Goal: Information Seeking & Learning: Learn about a topic

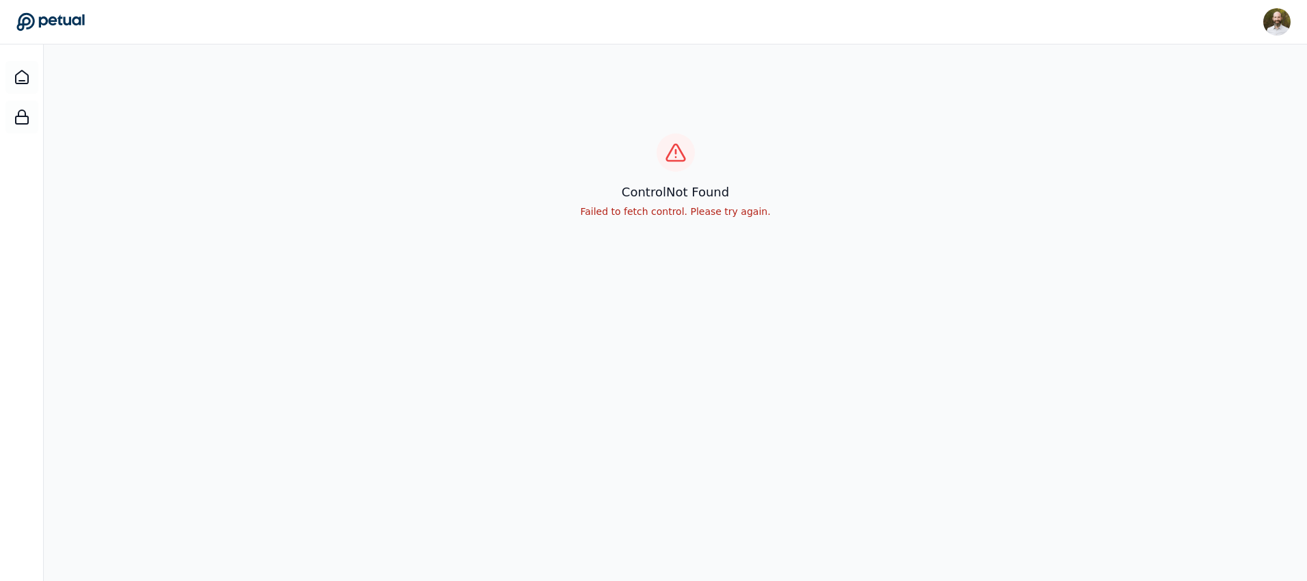
scroll to position [44, 0]
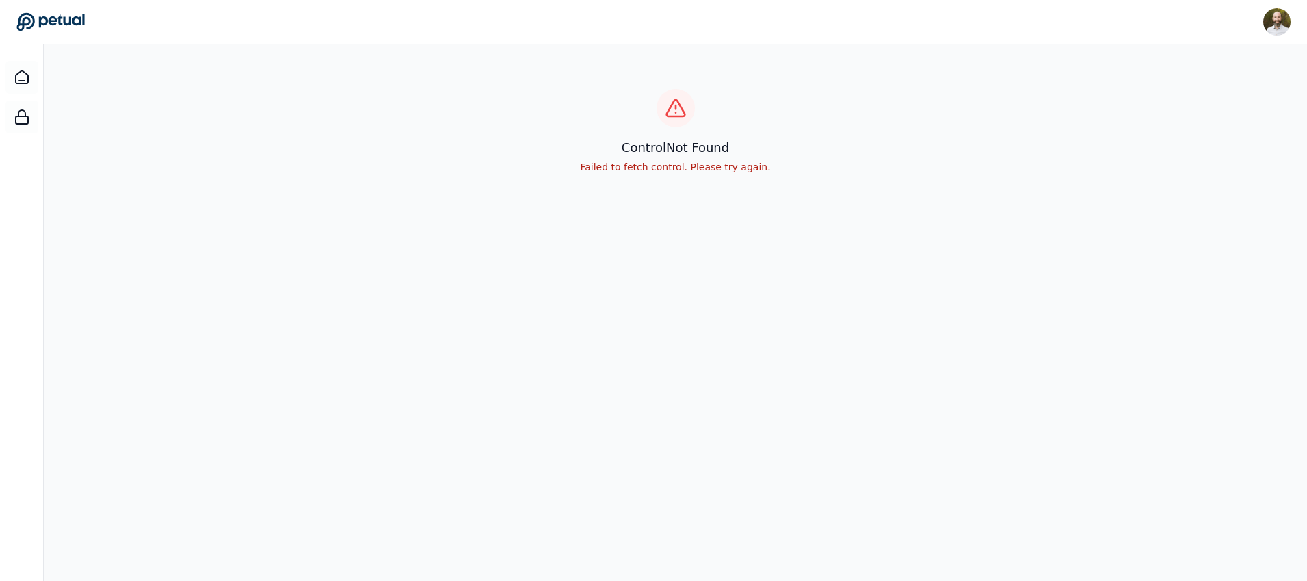
click at [67, 12] on icon at bounding box center [50, 21] width 68 height 19
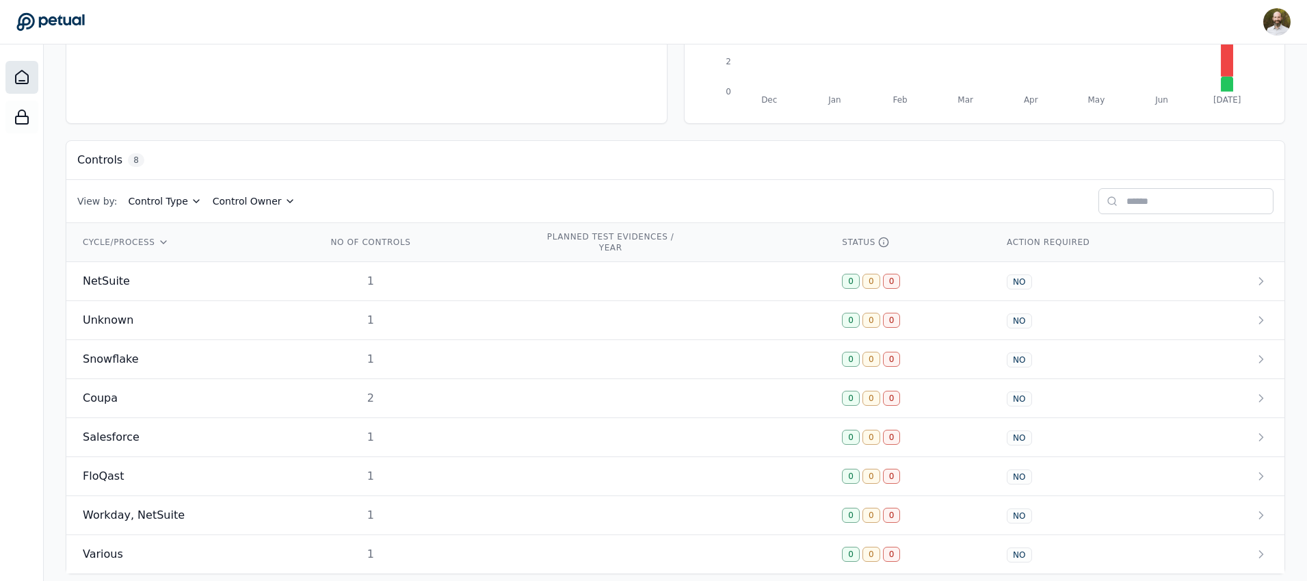
scroll to position [310, 0]
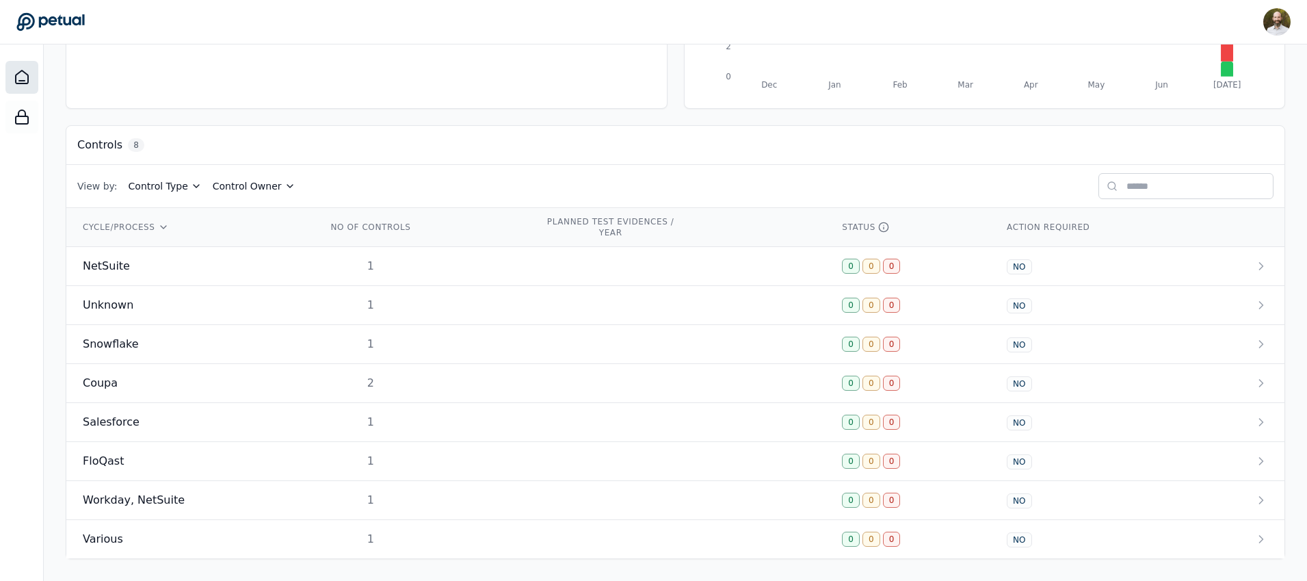
click at [680, 308] on td at bounding box center [677, 305] width 297 height 39
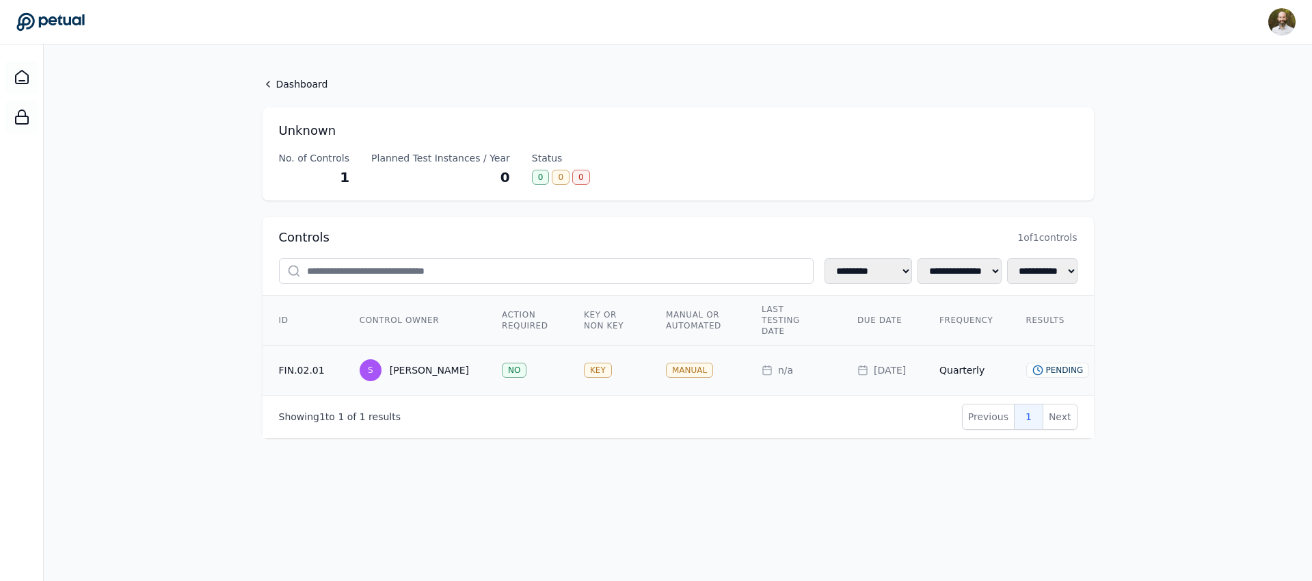
scroll to position [0, 329]
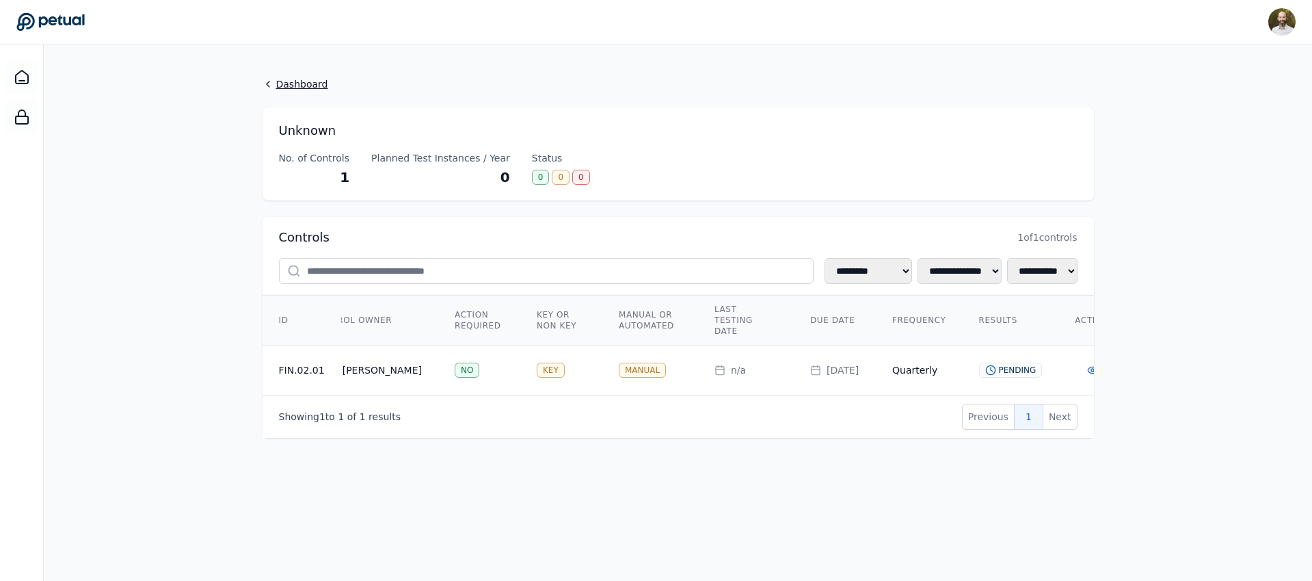
click at [284, 85] on link "Dashboard" at bounding box center [678, 84] width 831 height 14
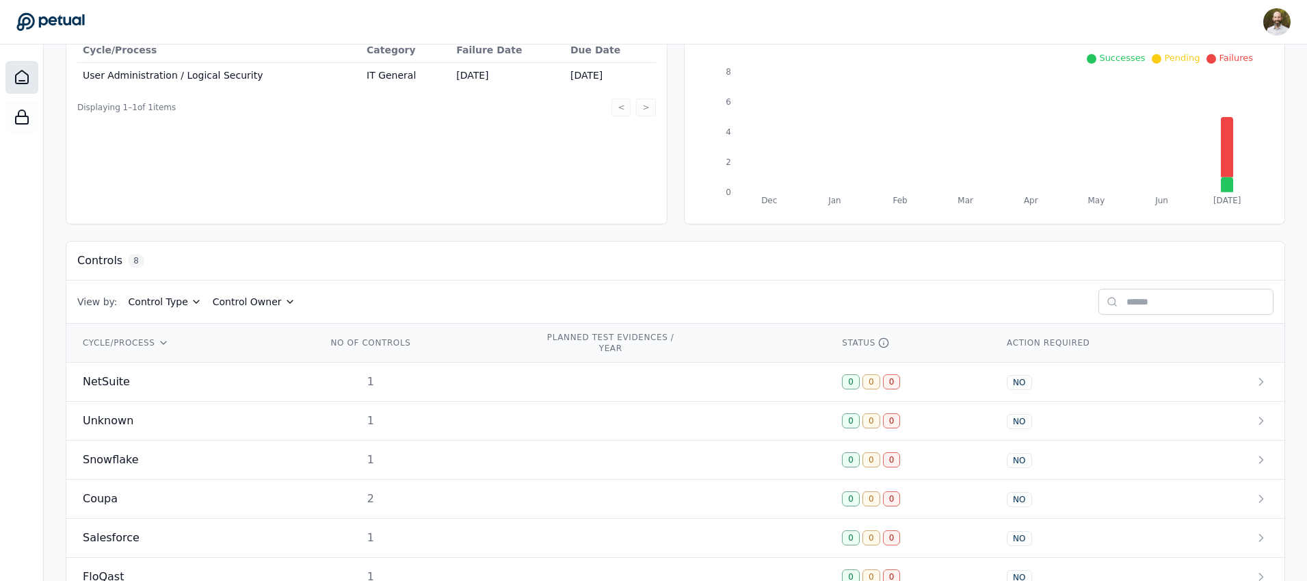
scroll to position [310, 0]
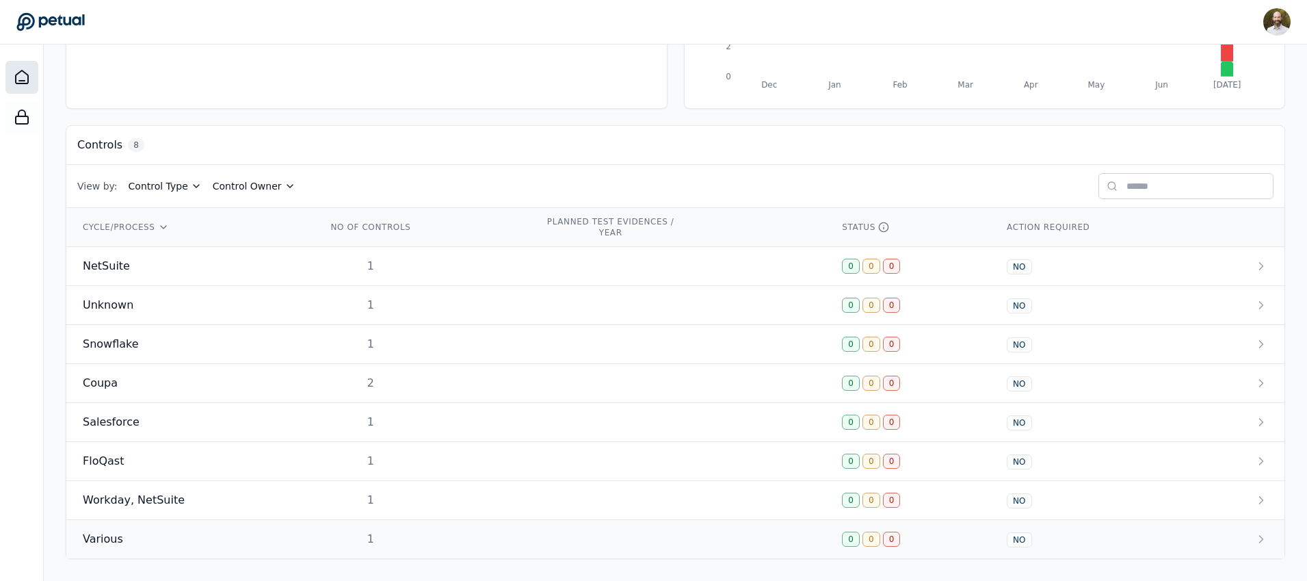
click at [275, 543] on div "Various" at bounding box center [188, 539] width 211 height 16
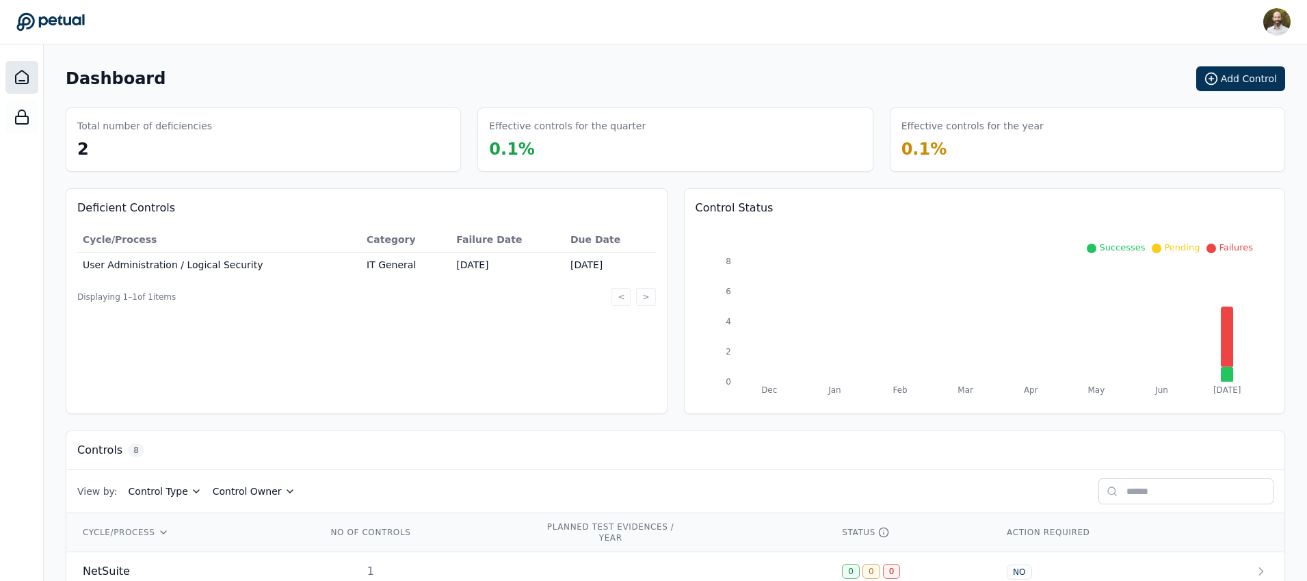
click at [676, 313] on div "Deficient Controls Cycle/Process Category Failure Date Due Date User Administra…" at bounding box center [675, 301] width 1219 height 226
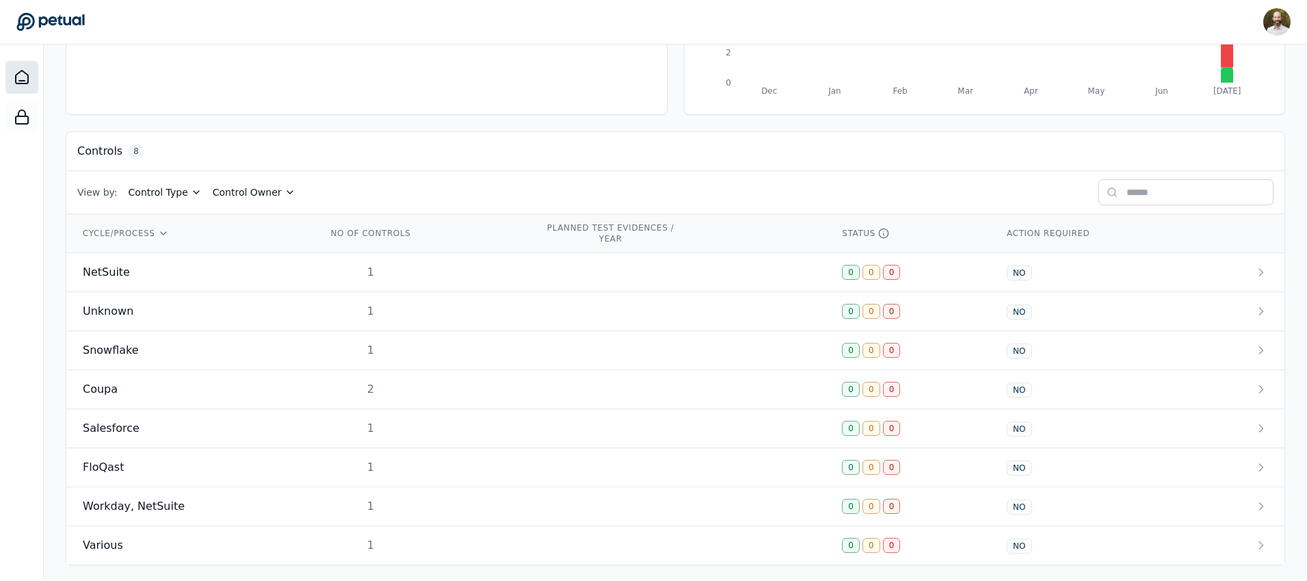
scroll to position [310, 0]
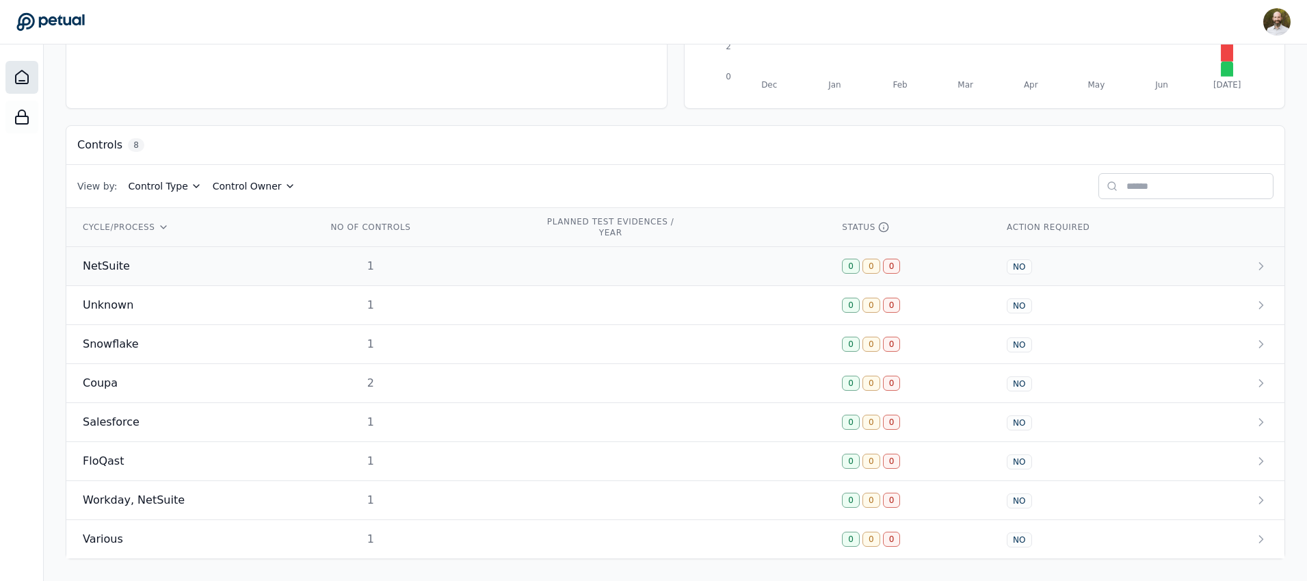
click at [272, 264] on div "NetSuite" at bounding box center [188, 266] width 211 height 16
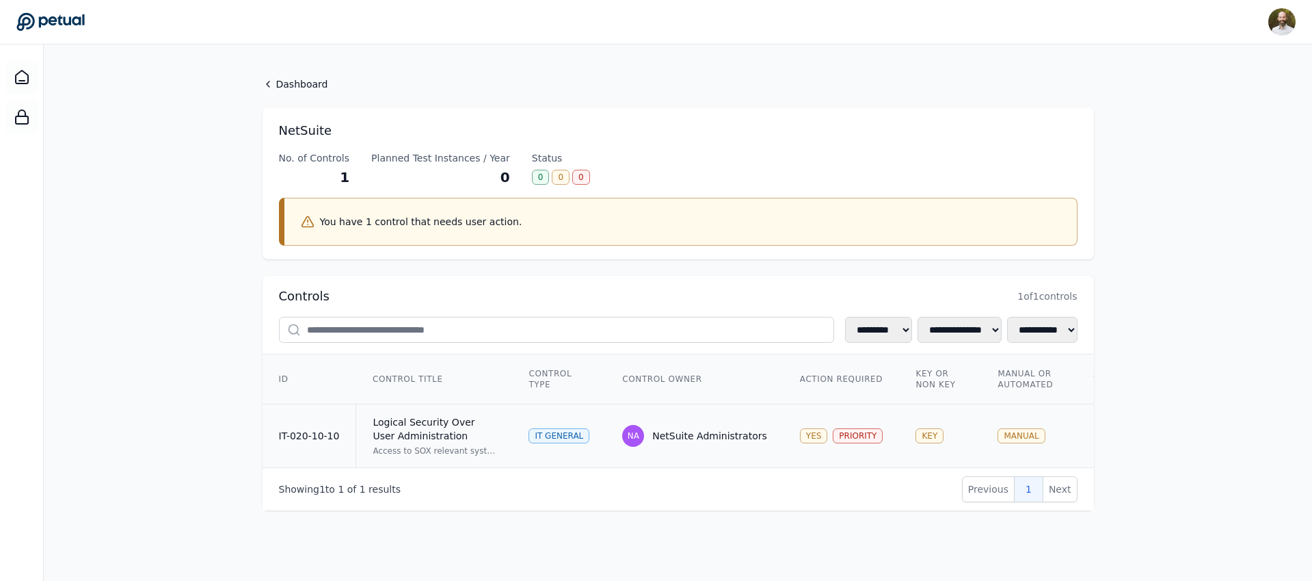
click at [483, 431] on div "Logical Security Over User Administration" at bounding box center [434, 428] width 123 height 27
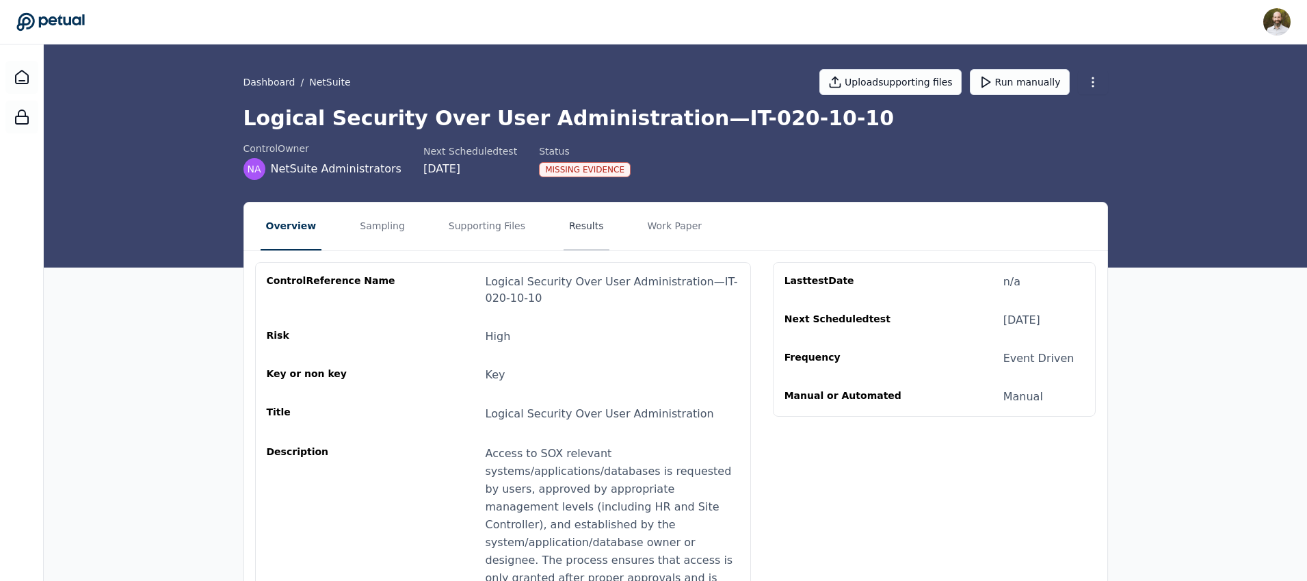
click at [578, 228] on button "Results" at bounding box center [586, 226] width 46 height 48
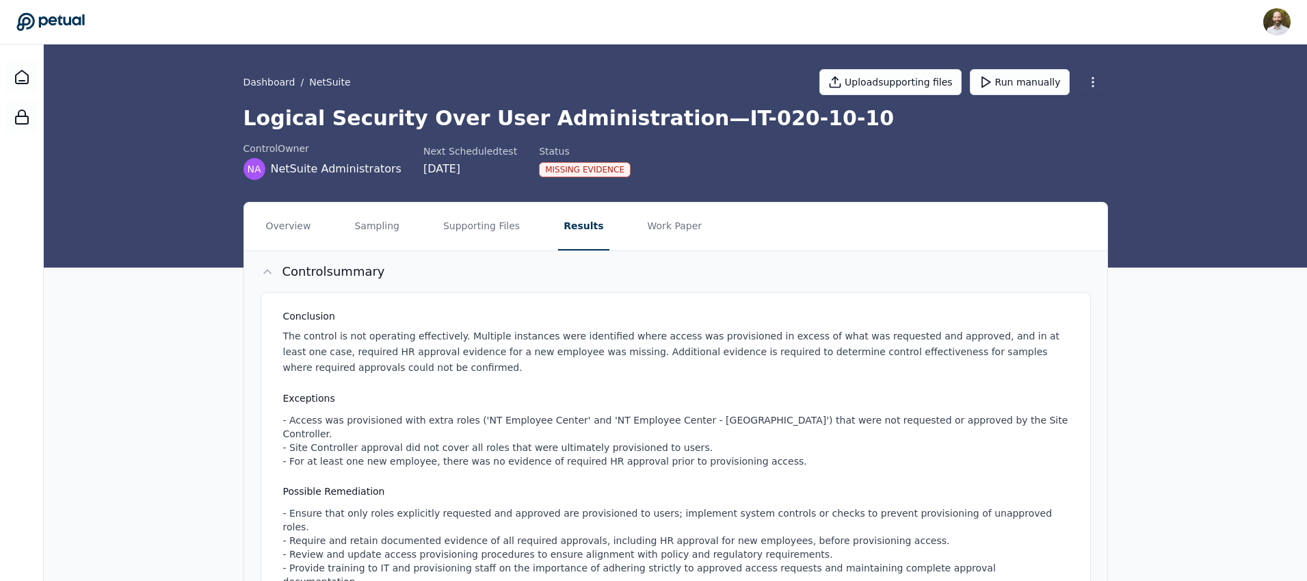
scroll to position [243, 0]
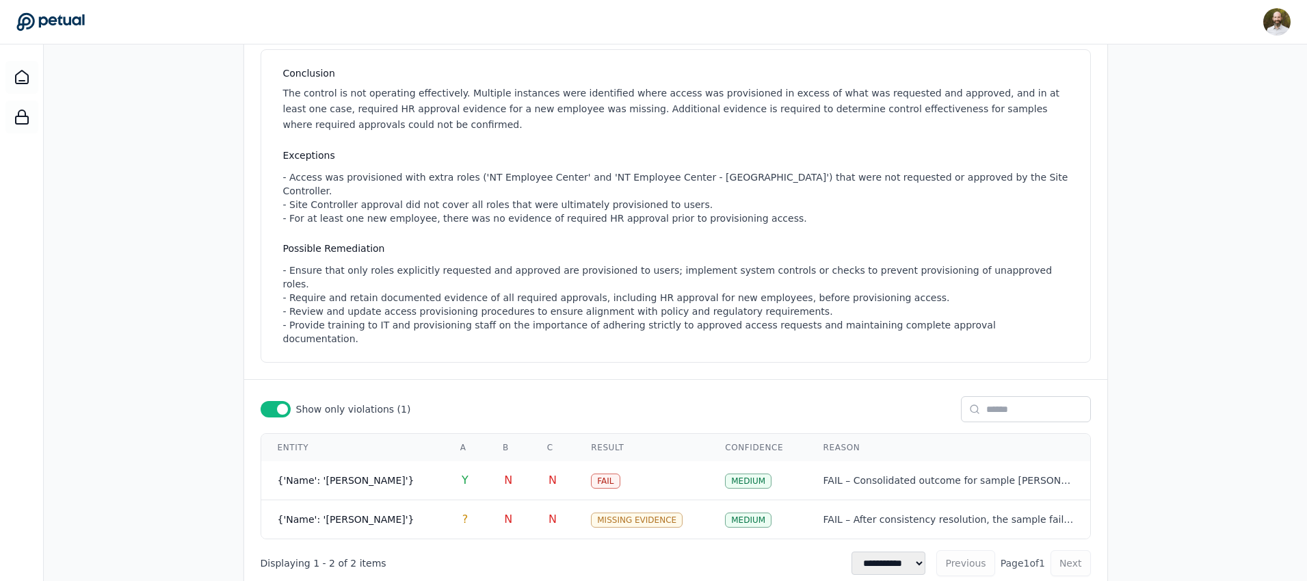
click at [189, 258] on div "**********" at bounding box center [675, 278] width 1263 height 639
